Goal: Navigation & Orientation: Find specific page/section

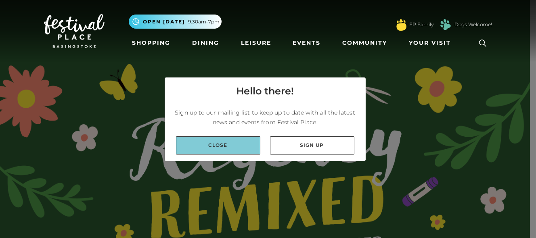
click at [214, 142] on link "Close" at bounding box center [218, 145] width 84 height 18
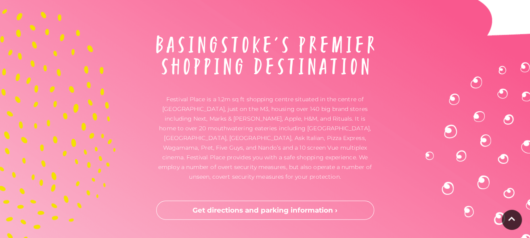
scroll to position [2299, 0]
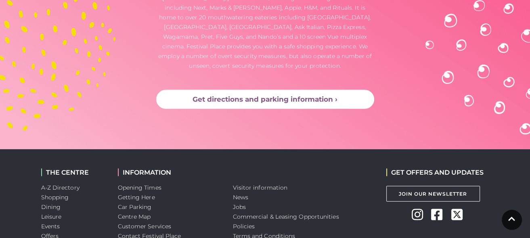
click at [296, 100] on link "Get directions and parking information ›" at bounding box center [265, 99] width 218 height 19
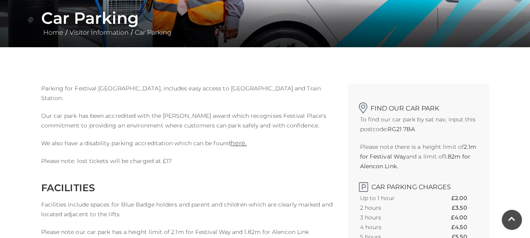
scroll to position [242, 0]
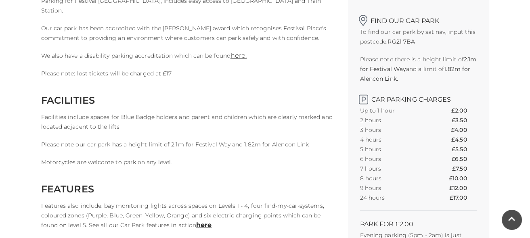
click at [364, 19] on h2 "Find our car park" at bounding box center [418, 18] width 117 height 13
drag, startPoint x: 389, startPoint y: 42, endPoint x: 415, endPoint y: 44, distance: 25.5
click at [415, 44] on strong "RG21 7BA" at bounding box center [400, 41] width 27 height 7
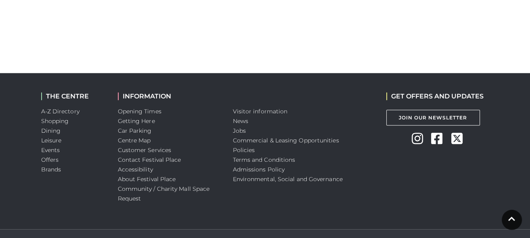
scroll to position [1056, 0]
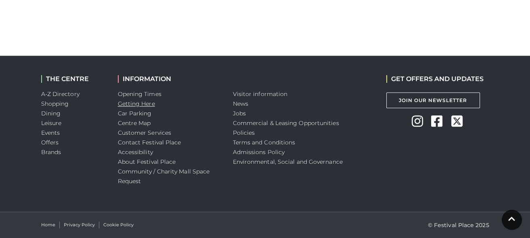
click at [136, 102] on link "Getting Here" at bounding box center [136, 103] width 37 height 7
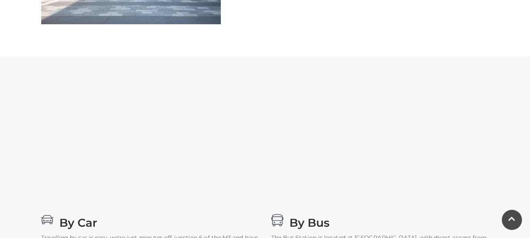
scroll to position [322, 0]
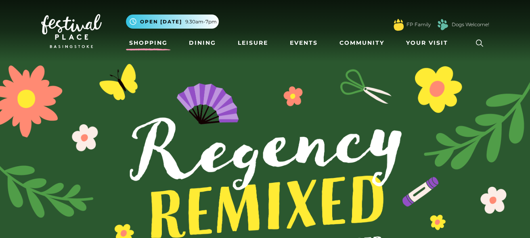
click at [143, 43] on link "Shopping" at bounding box center [148, 42] width 45 height 15
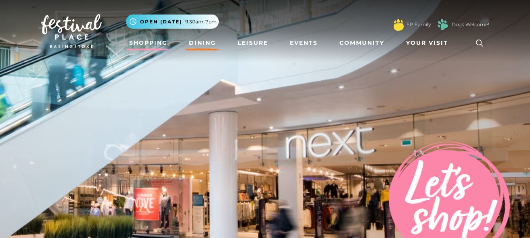
click at [206, 42] on link "Dining" at bounding box center [202, 42] width 33 height 15
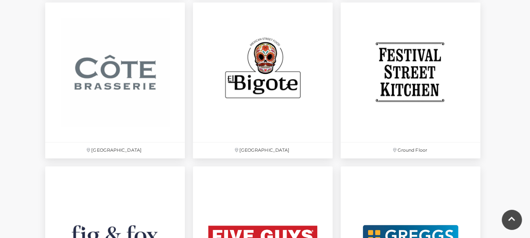
scroll to position [1371, 0]
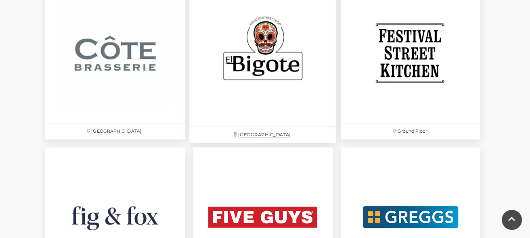
click at [259, 66] on img at bounding box center [262, 52] width 147 height 147
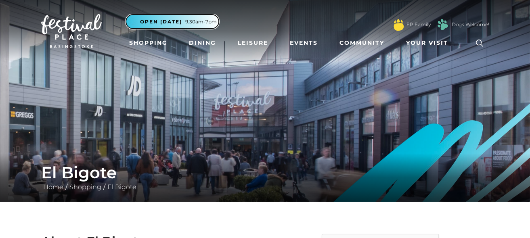
click at [164, 21] on span "Open [DATE]" at bounding box center [161, 21] width 42 height 7
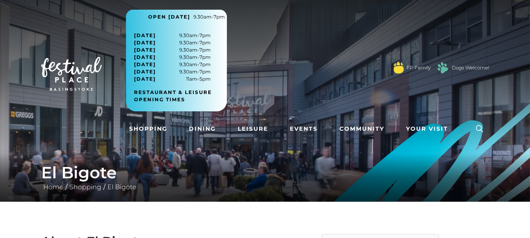
click at [280, 156] on div "El Bigote Home / Shopping / El Bigote" at bounding box center [265, 177] width 530 height 48
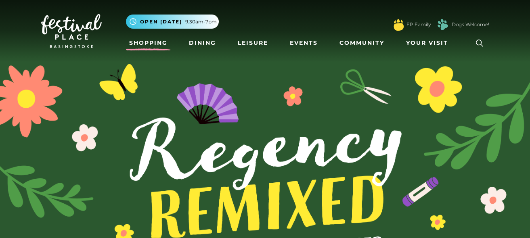
click at [142, 40] on link "Shopping" at bounding box center [148, 42] width 45 height 15
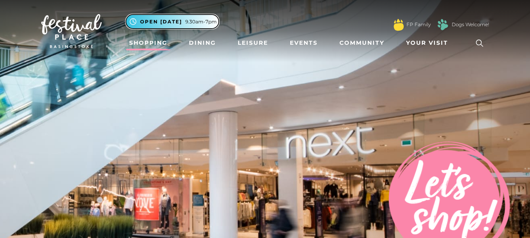
click at [152, 21] on span "Open [DATE]" at bounding box center [161, 21] width 42 height 7
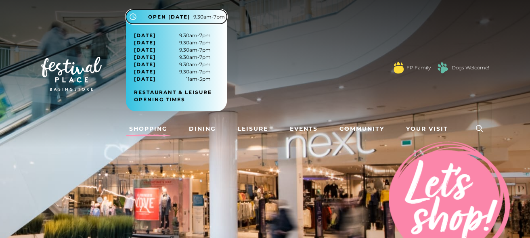
click at [152, 21] on button ".st5{fill:none;stroke:#FFFFFF;stroke-width:2.29;stroke-miterlimit:10;} Open [DA…" at bounding box center [176, 17] width 101 height 14
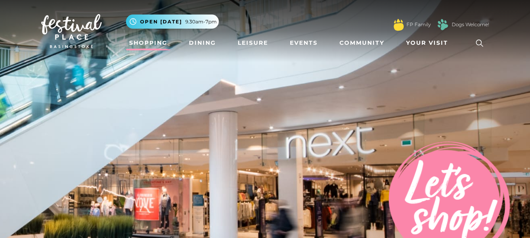
click at [142, 42] on link "Shopping" at bounding box center [148, 42] width 45 height 15
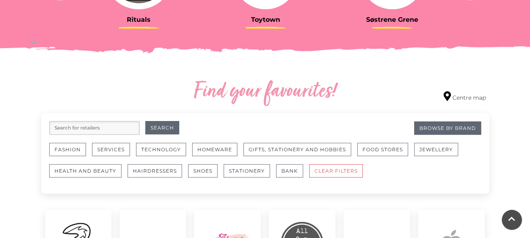
scroll to position [403, 0]
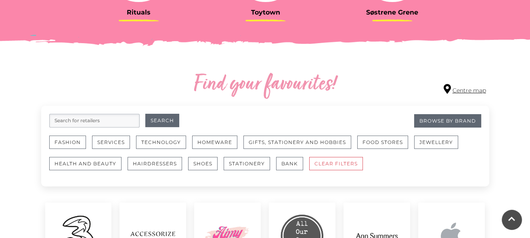
click at [469, 90] on link "Centre map" at bounding box center [464, 89] width 42 height 11
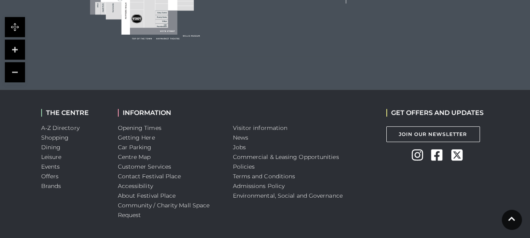
scroll to position [484, 0]
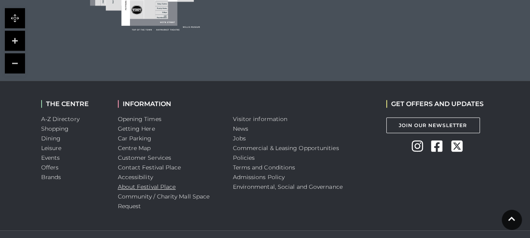
click at [161, 185] on link "About Festival Place" at bounding box center [147, 186] width 58 height 7
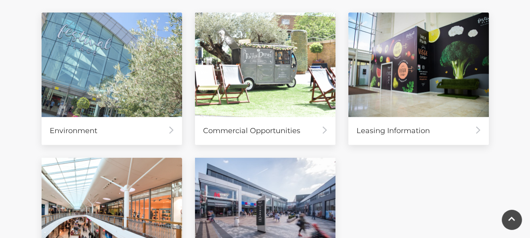
scroll to position [363, 0]
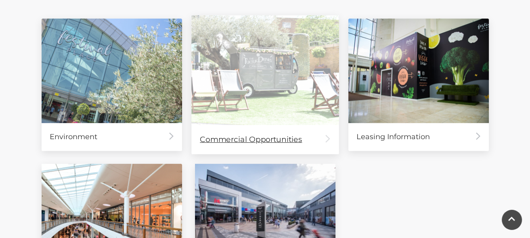
click at [247, 140] on div "Commercial Opportunities" at bounding box center [264, 139] width 147 height 29
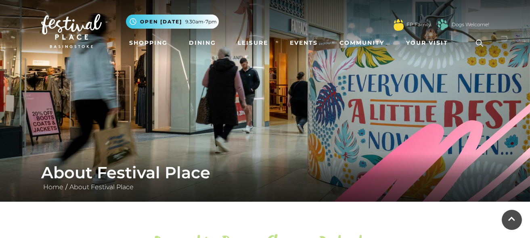
scroll to position [363, 0]
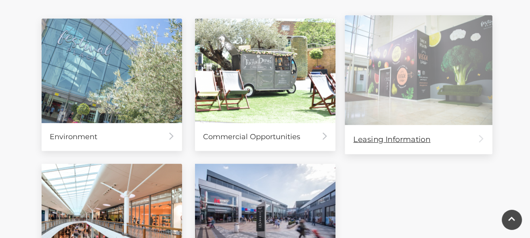
click at [413, 135] on div "Leasing Information" at bounding box center [417, 139] width 147 height 29
